Goal: Transaction & Acquisition: Purchase product/service

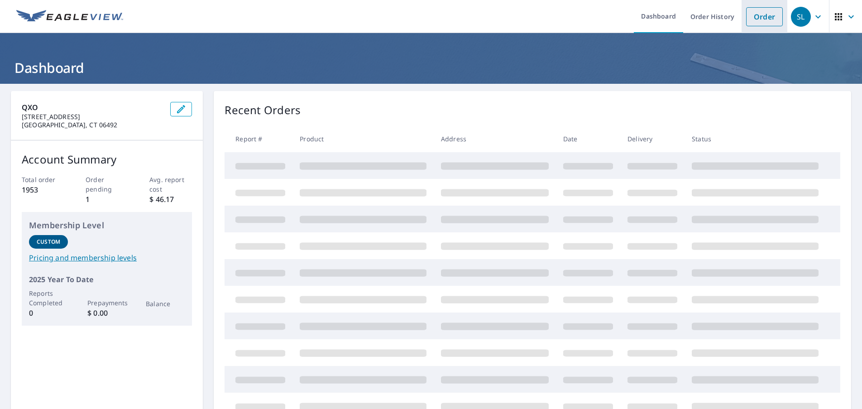
click at [762, 14] on link "Order" at bounding box center [764, 16] width 37 height 19
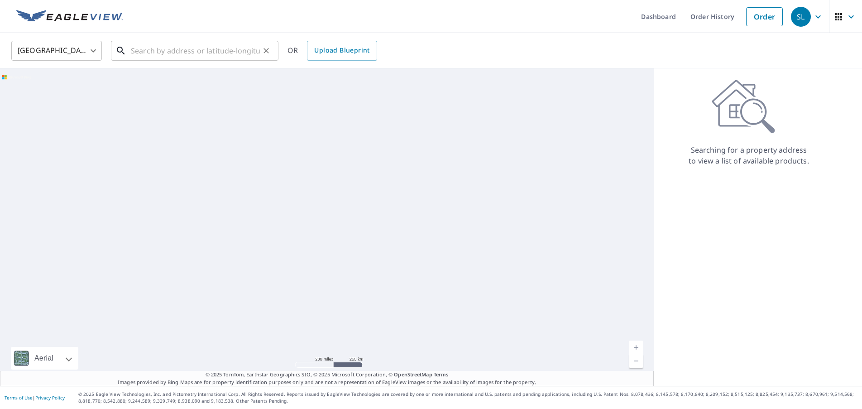
click at [144, 51] on input "text" at bounding box center [195, 50] width 129 height 25
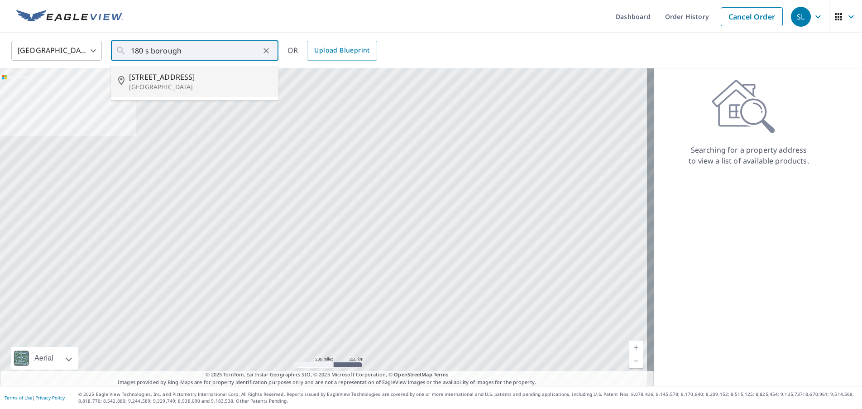
type input "[STREET_ADDRESS]"
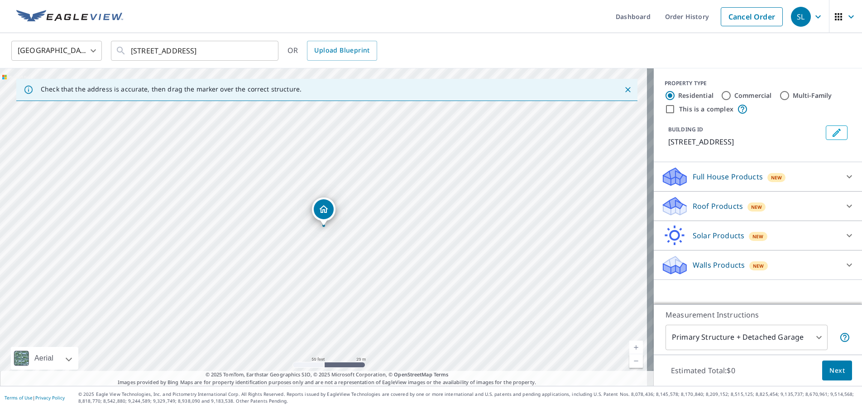
click at [702, 204] on p "Roof Products" at bounding box center [718, 206] width 50 height 11
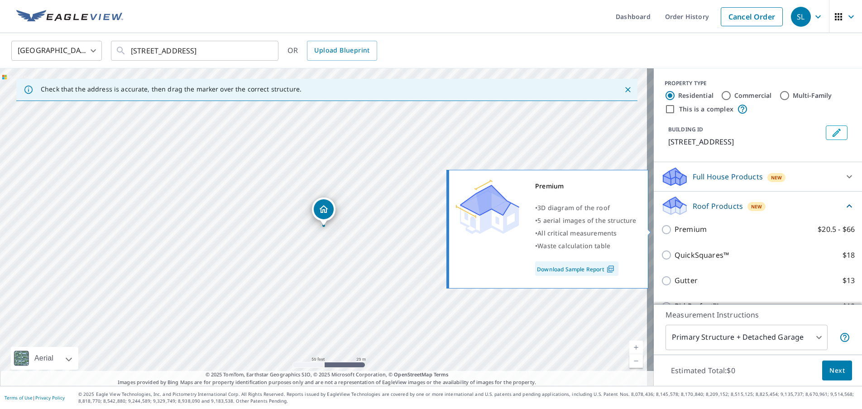
click at [662, 233] on input "Premium $20.5 - $66" at bounding box center [668, 229] width 14 height 11
checkbox input "true"
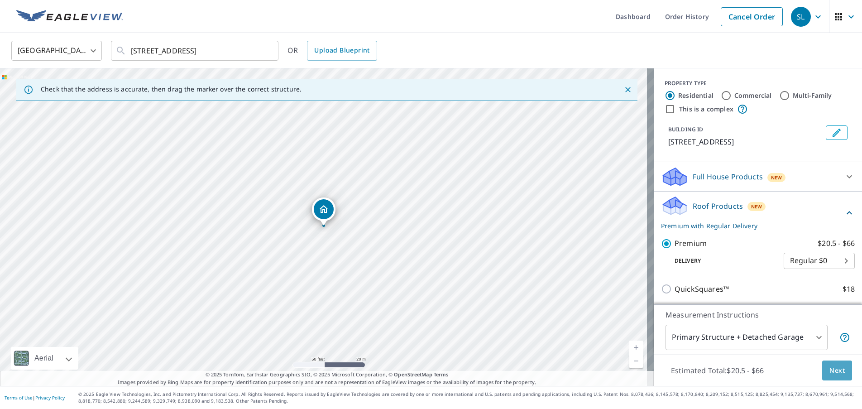
click at [833, 373] on span "Next" at bounding box center [836, 370] width 15 height 11
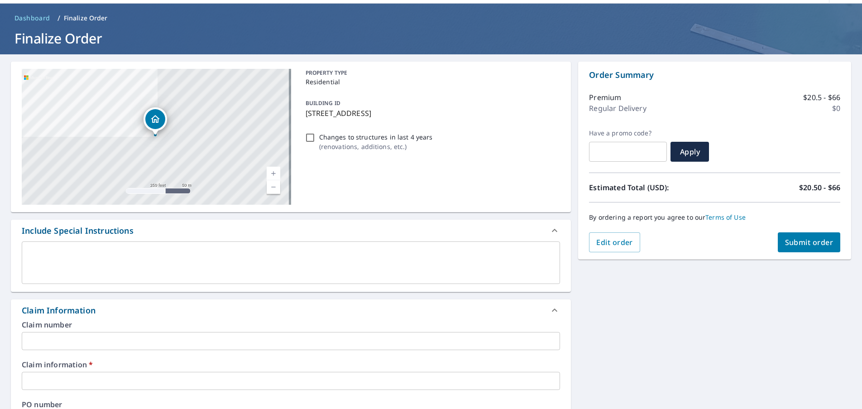
scroll to position [45, 0]
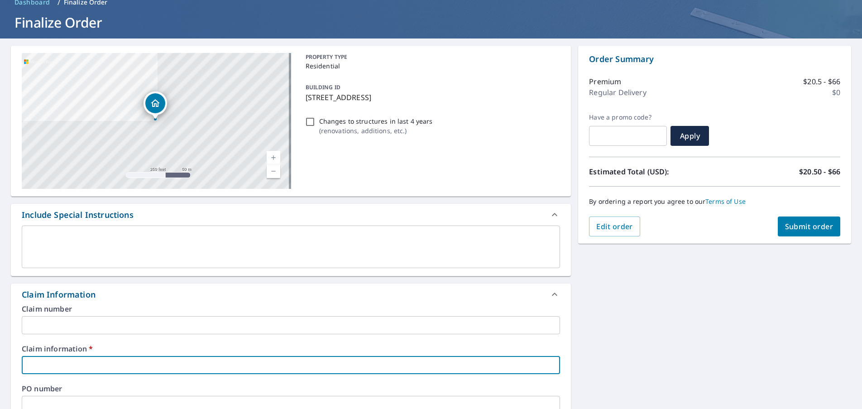
click at [43, 361] on input "text" at bounding box center [291, 365] width 538 height 18
type input "415662"
click at [823, 222] on span "Submit order" at bounding box center [809, 226] width 48 height 10
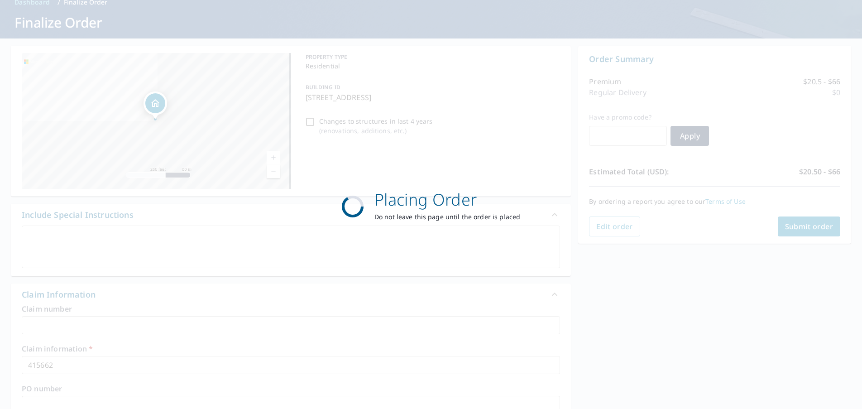
checkbox input "true"
